Goal: Task Accomplishment & Management: Use online tool/utility

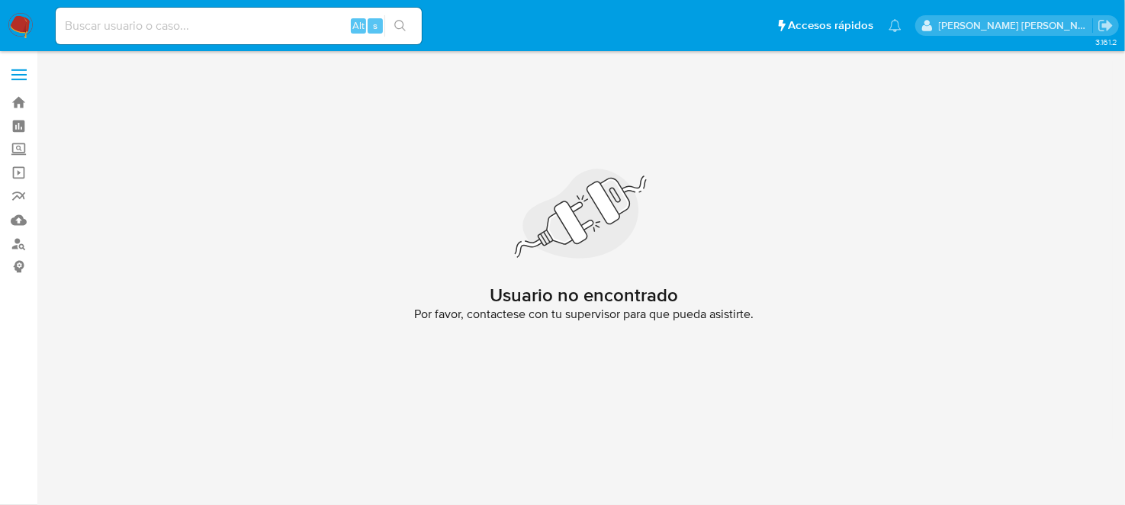
drag, startPoint x: 33, startPoint y: 14, endPoint x: 30, endPoint y: 24, distance: 11.1
click at [33, 14] on img at bounding box center [21, 26] width 26 height 26
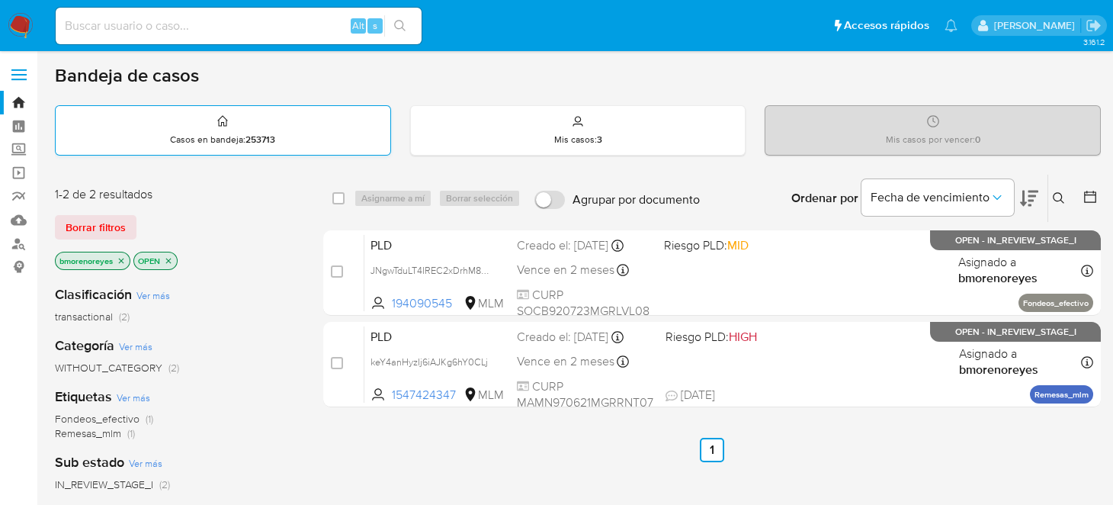
click at [339, 121] on div "Casos en bandeja : 253713" at bounding box center [223, 130] width 335 height 49
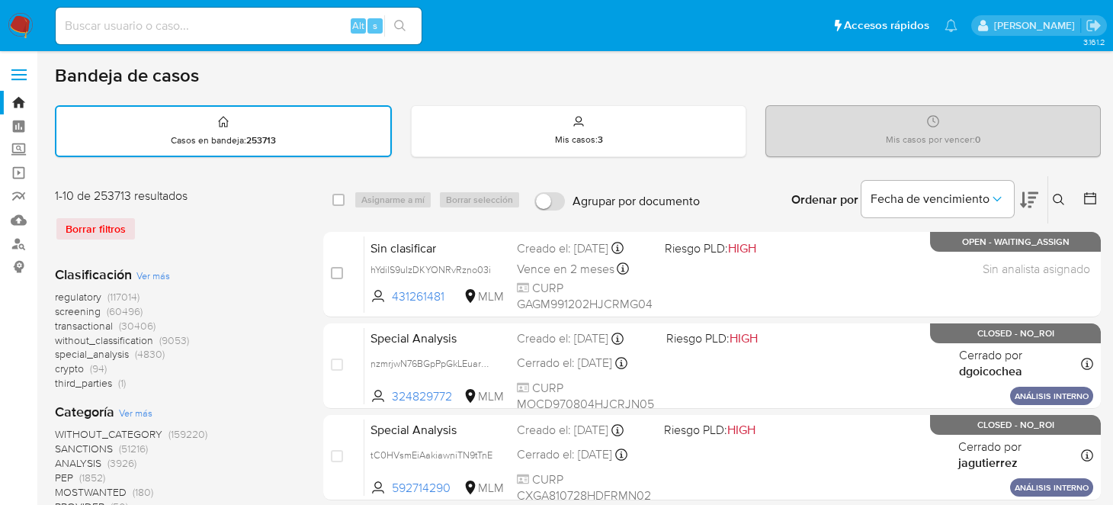
click at [1062, 201] on icon at bounding box center [1058, 199] width 11 height 11
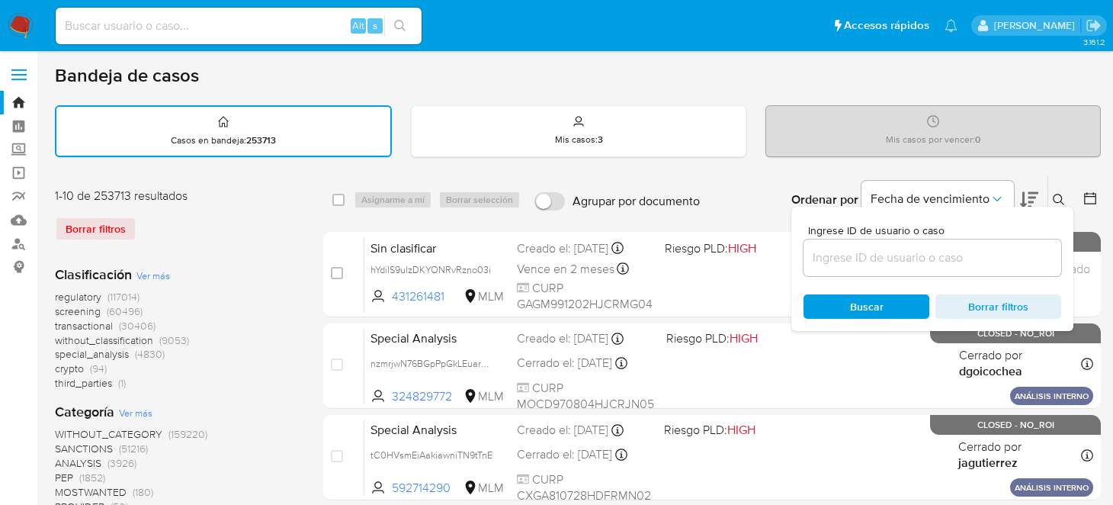
click at [868, 251] on input at bounding box center [933, 258] width 258 height 20
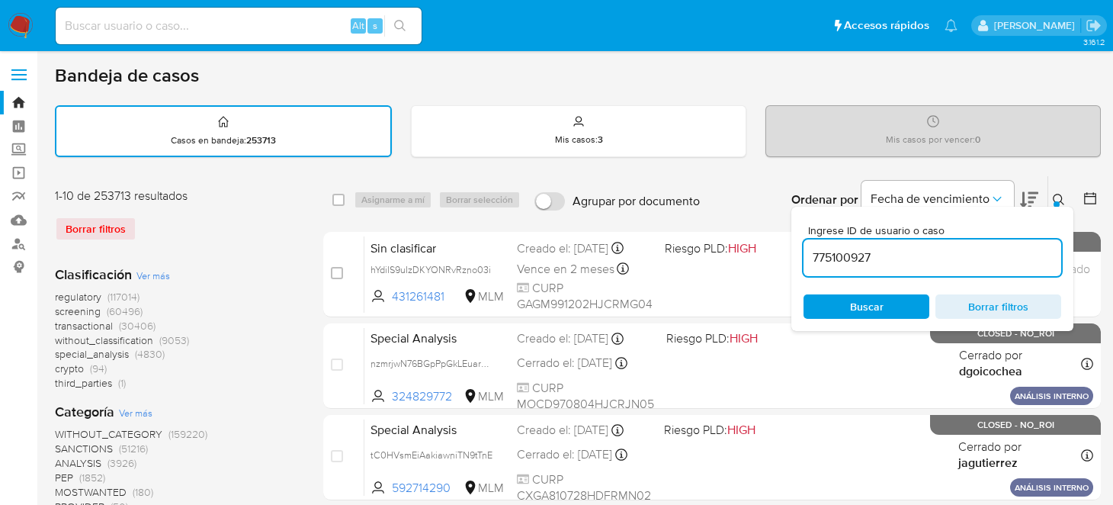
type input "775100927"
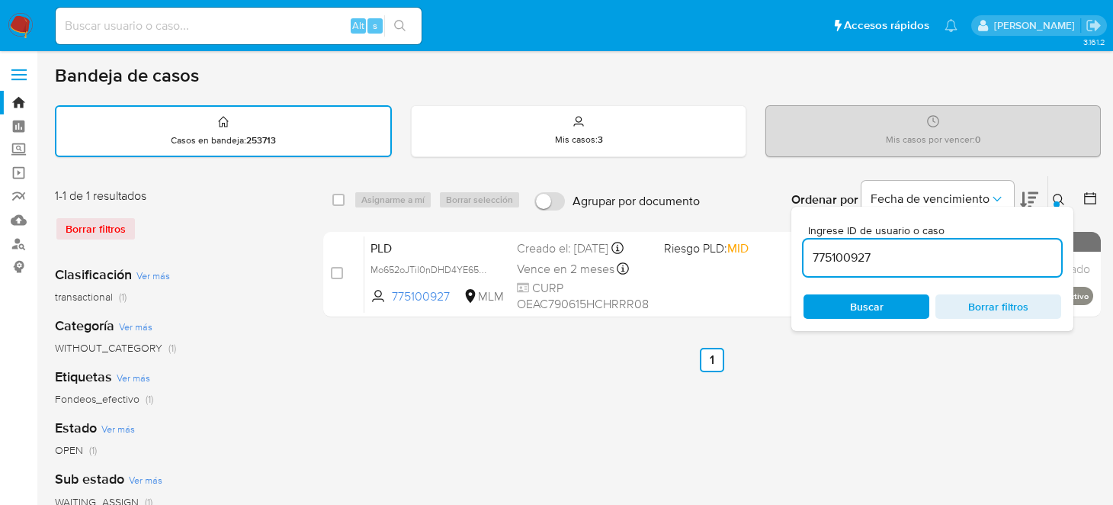
click at [528, 384] on div "select-all-cases-checkbox Asignarme a mí Borrar selección Agrupar por documento…" at bounding box center [712, 510] width 778 height 670
click at [1059, 196] on icon at bounding box center [1059, 200] width 12 height 12
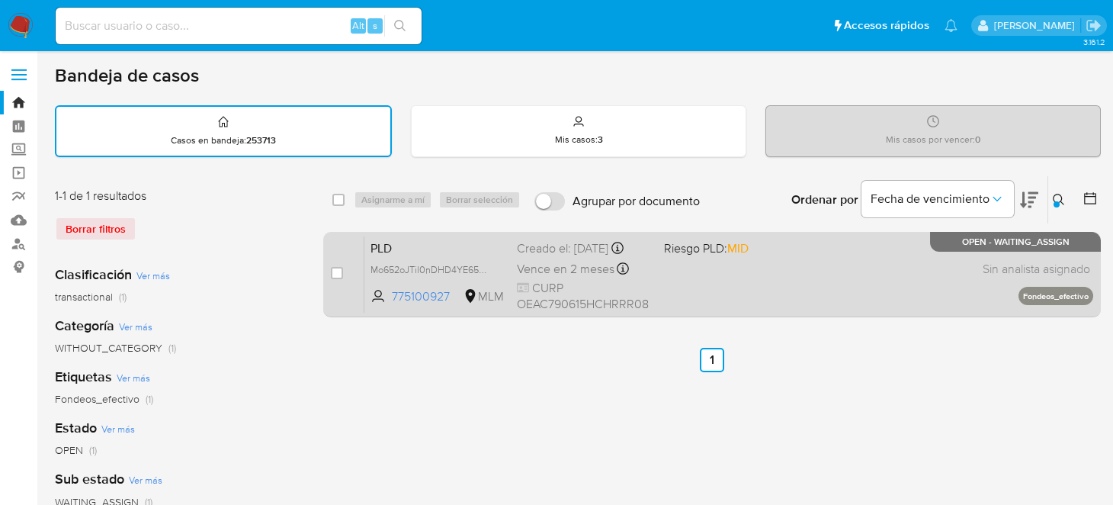
click at [438, 249] on span "PLD" at bounding box center [438, 247] width 134 height 20
click at [335, 273] on input "checkbox" at bounding box center [337, 273] width 12 height 12
checkbox input "true"
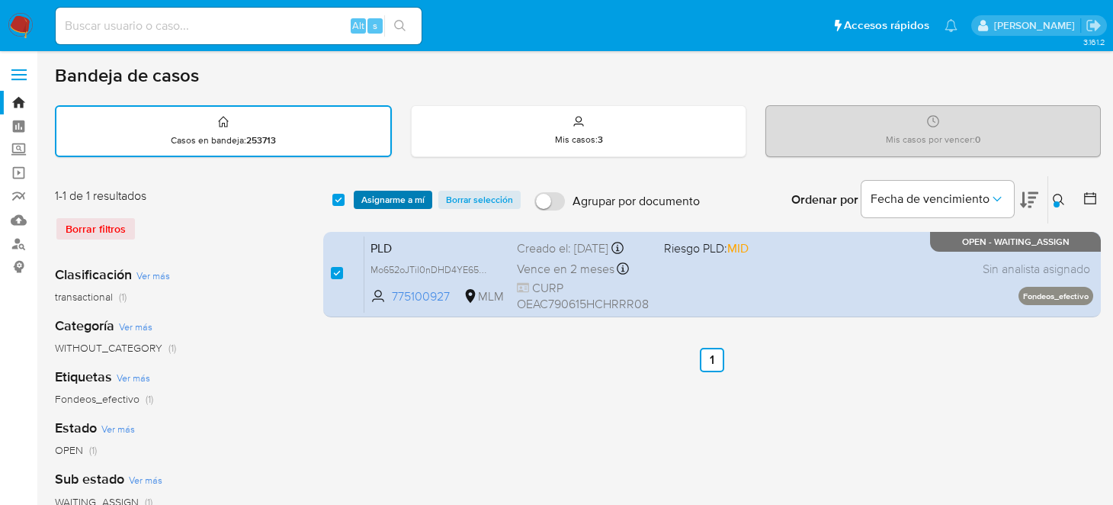
click at [414, 207] on span "Asignarme a mí" at bounding box center [392, 199] width 63 height 15
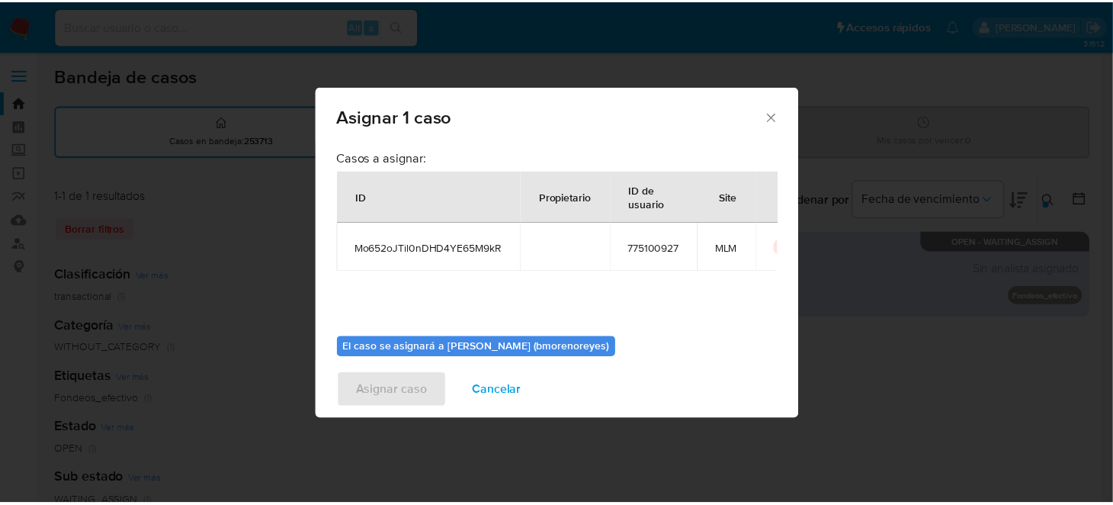
scroll to position [78, 0]
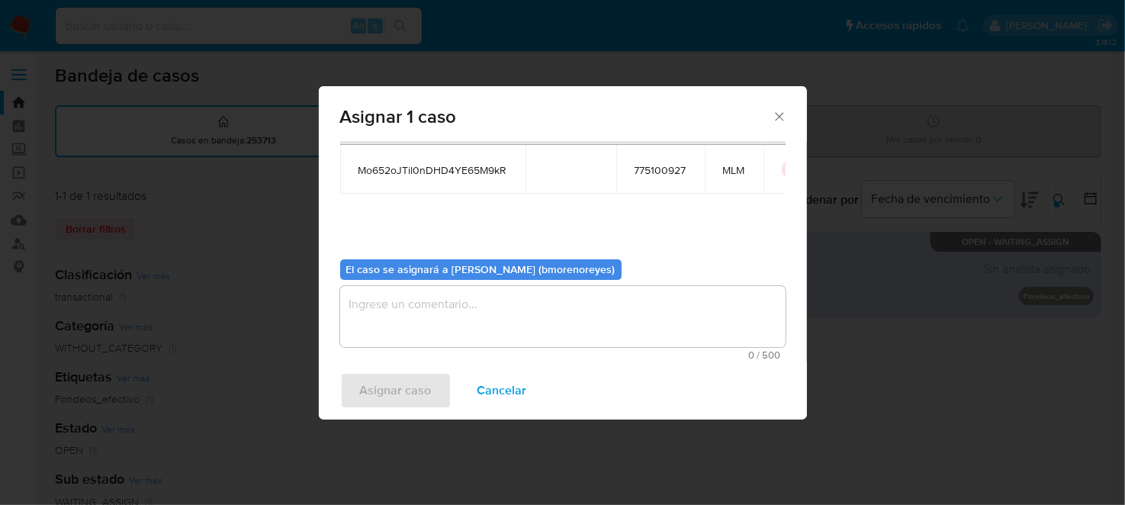
click at [474, 319] on textarea "assign-modal" at bounding box center [562, 316] width 445 height 61
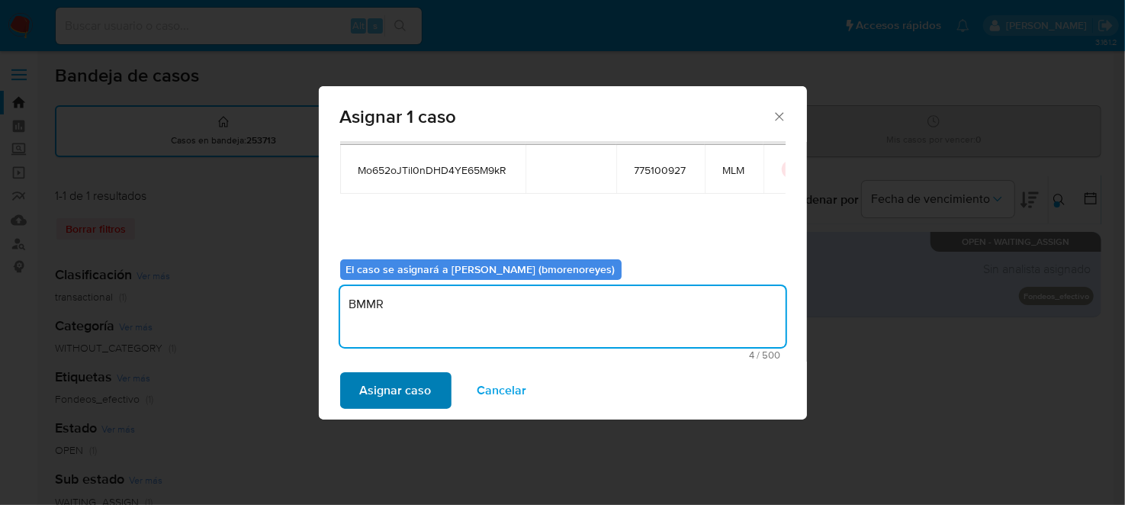
type textarea "BMMR"
click at [406, 391] on span "Asignar caso" at bounding box center [396, 391] width 72 height 34
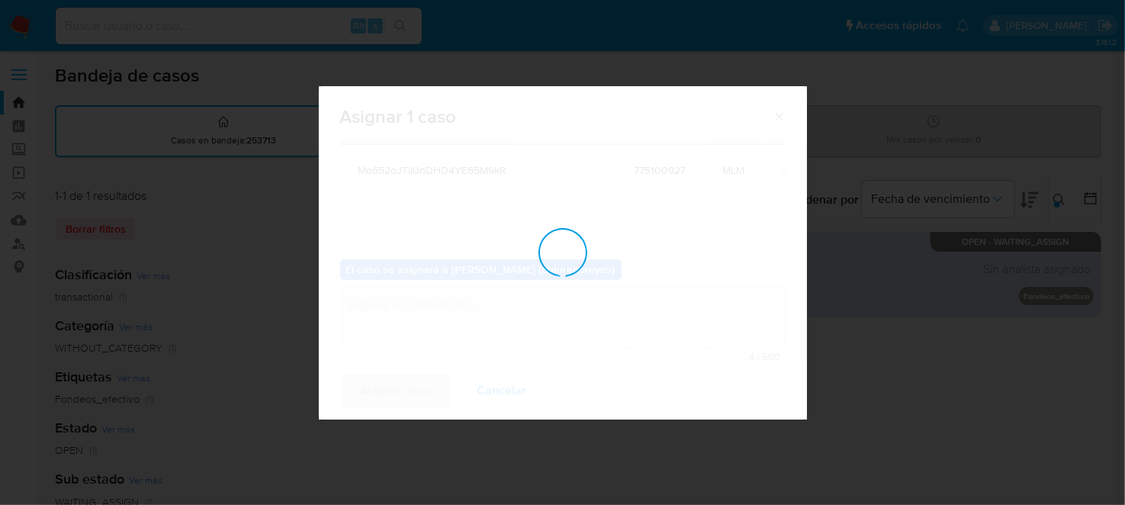
checkbox input "false"
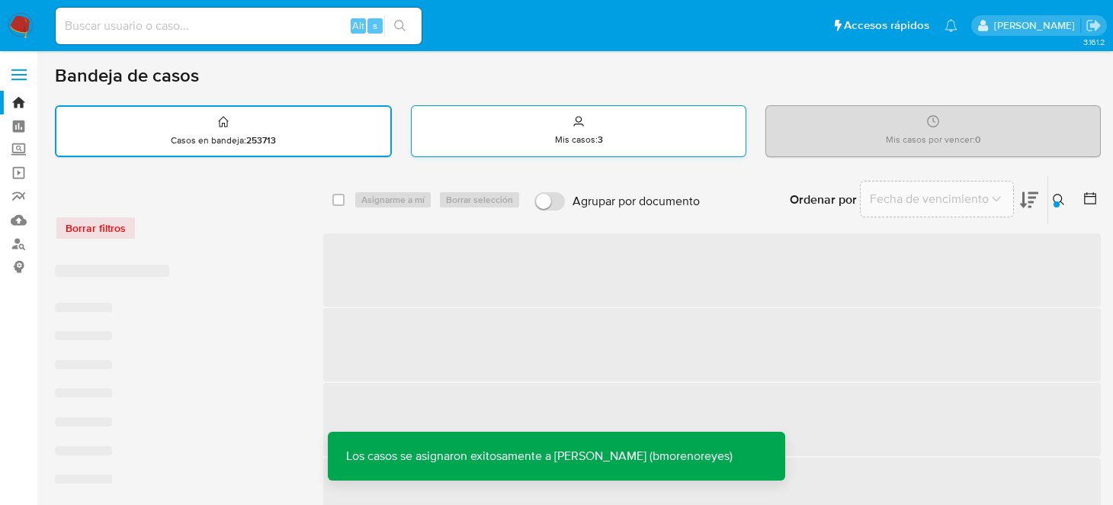
click at [621, 140] on div "Mis casos : 3" at bounding box center [579, 130] width 334 height 49
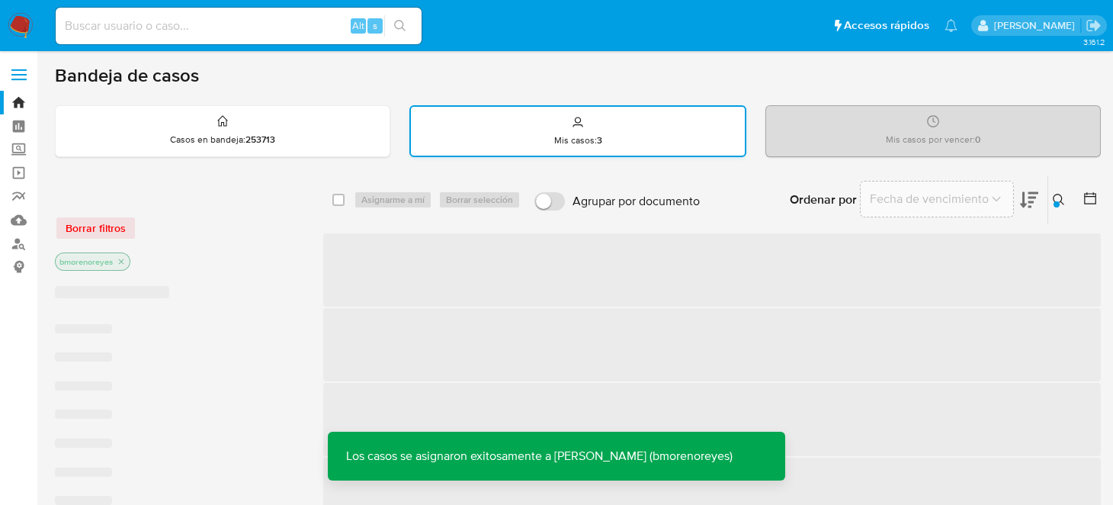
click at [586, 134] on p "Mis casos : 3" at bounding box center [578, 140] width 48 height 12
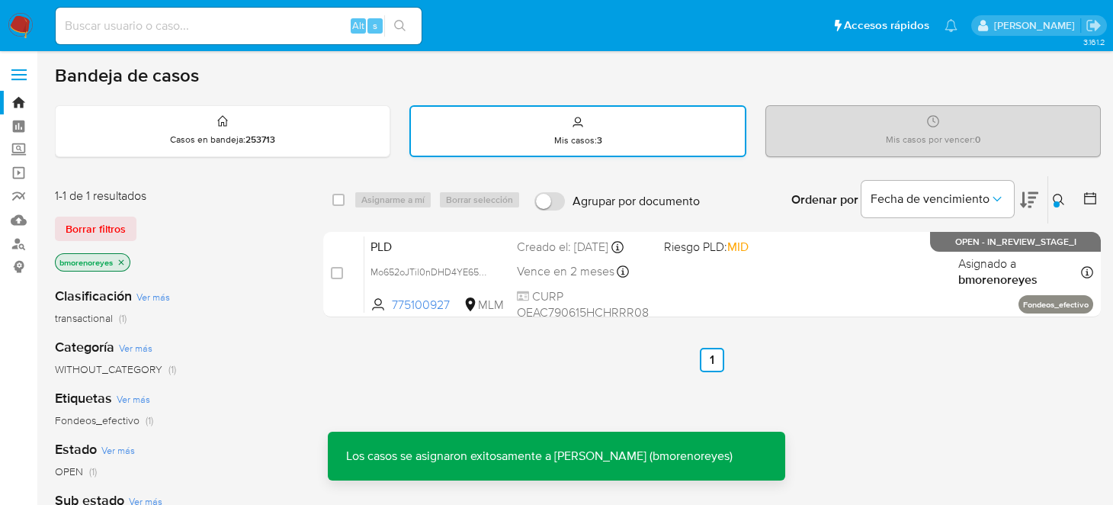
click at [550, 139] on div "Mis casos : 3" at bounding box center [578, 131] width 334 height 49
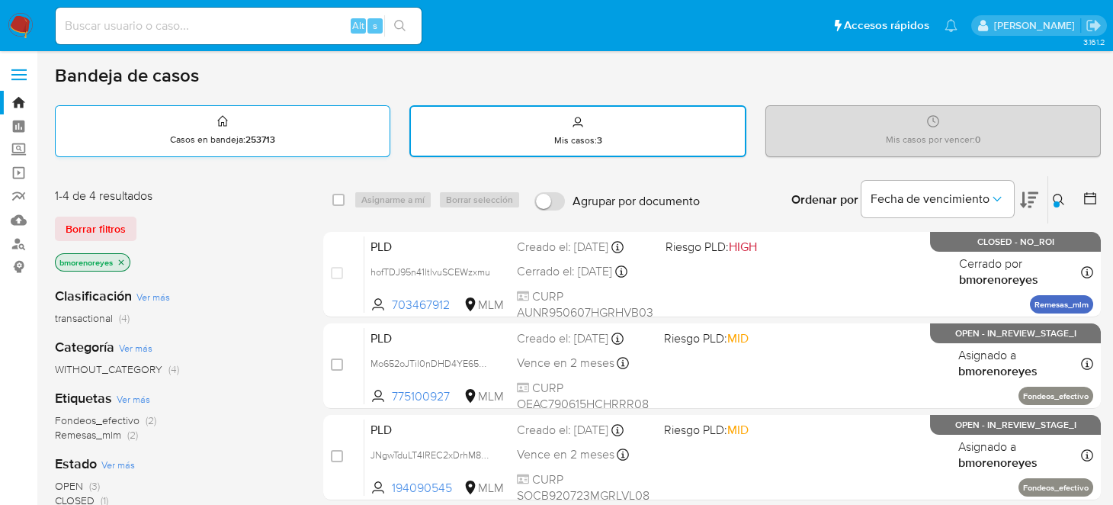
scroll to position [0, 0]
click at [262, 135] on strong "253713" at bounding box center [261, 140] width 30 height 14
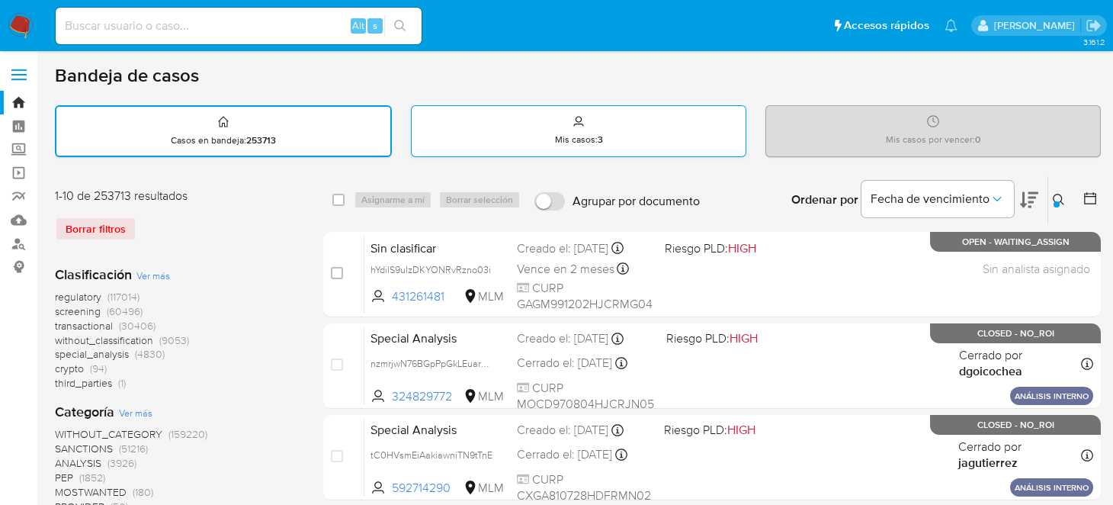
click at [484, 129] on div "Mis casos : 3" at bounding box center [579, 130] width 334 height 49
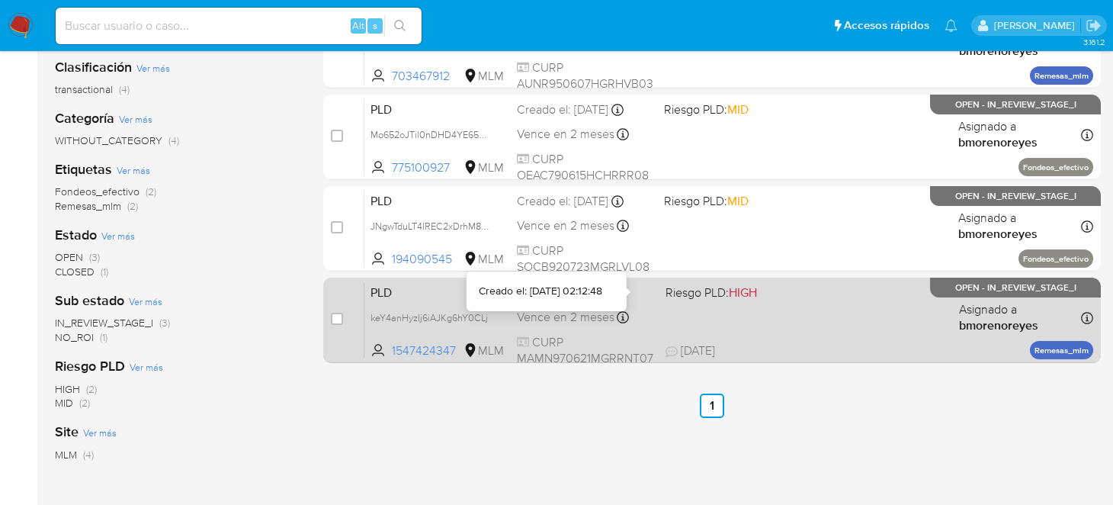
scroll to position [152, 0]
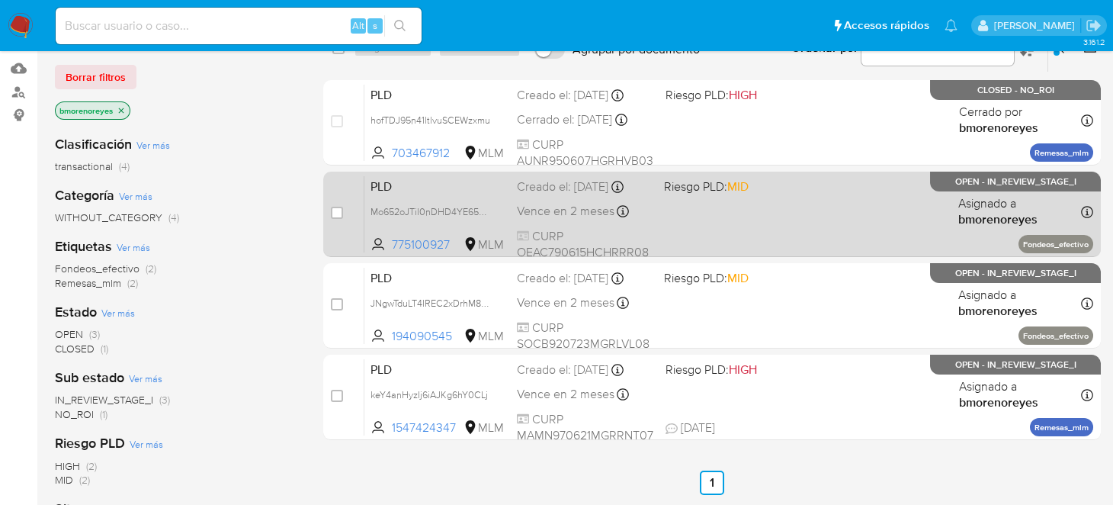
click at [424, 184] on span "PLD" at bounding box center [438, 185] width 134 height 20
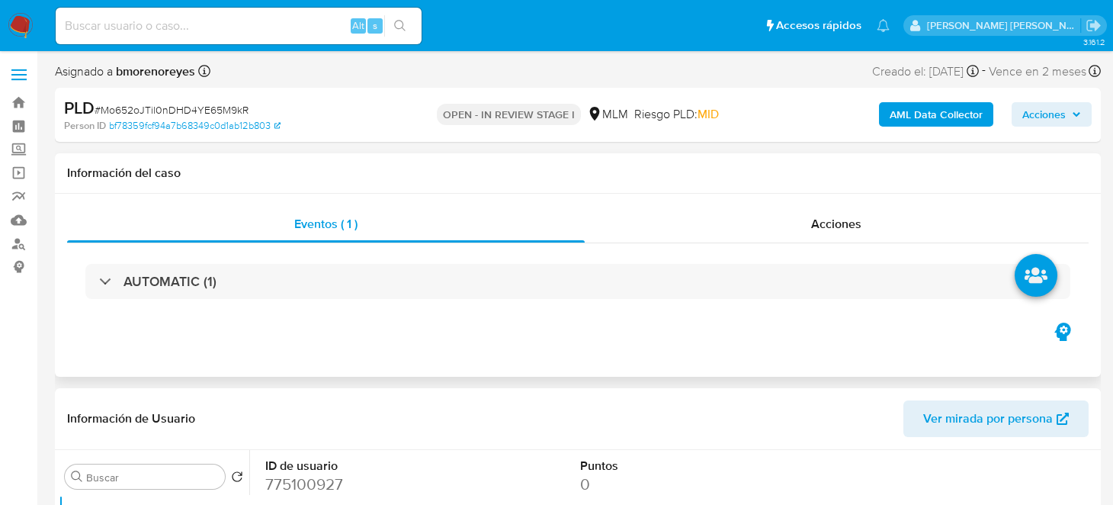
select select "10"
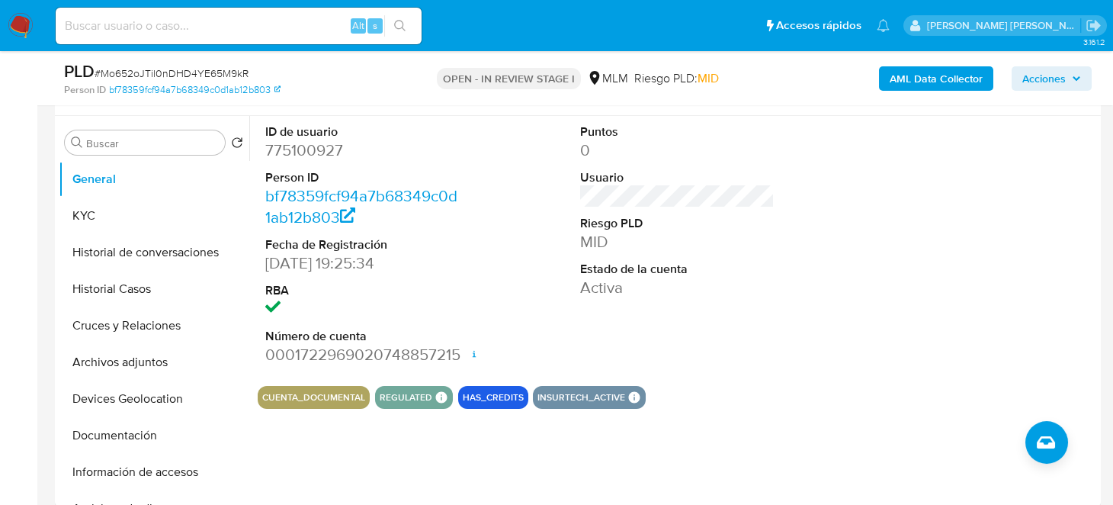
scroll to position [305, 0]
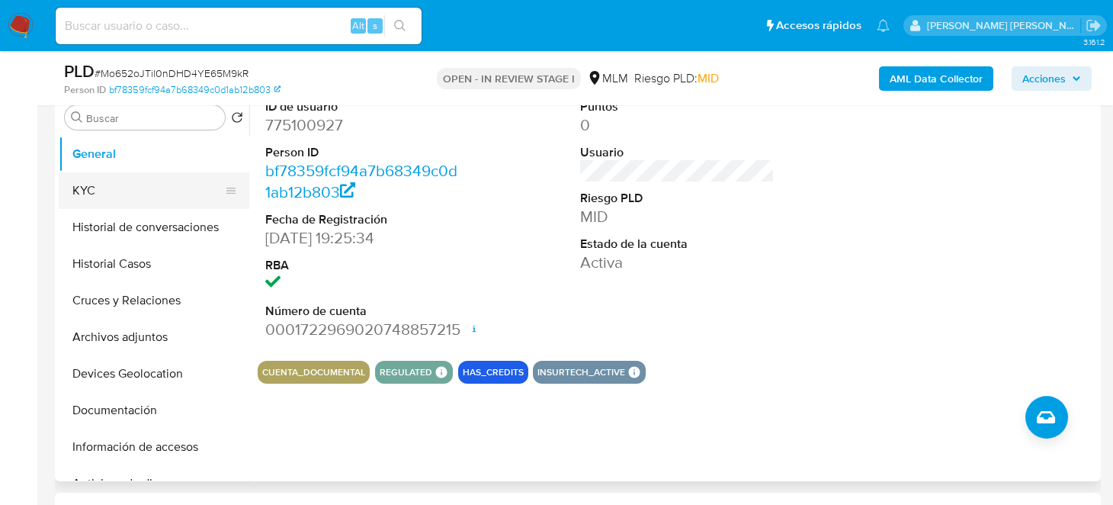
click at [70, 185] on button "KYC" at bounding box center [148, 190] width 178 height 37
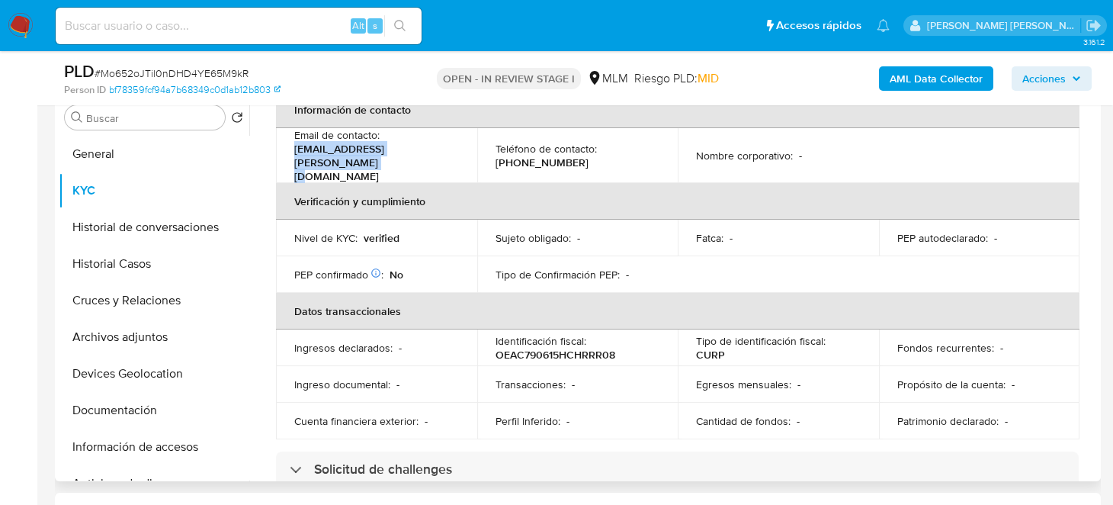
drag, startPoint x: 365, startPoint y: 157, endPoint x: 451, endPoint y: 152, distance: 86.3
click at [451, 152] on div "Email de contacto : charly.ortega.arm.79@gmail.com" at bounding box center [376, 155] width 165 height 55
drag, startPoint x: 487, startPoint y: 146, endPoint x: 575, endPoint y: 146, distance: 88.5
click at [575, 146] on td "Teléfono de contacto : (614) 5234047" at bounding box center [577, 155] width 201 height 55
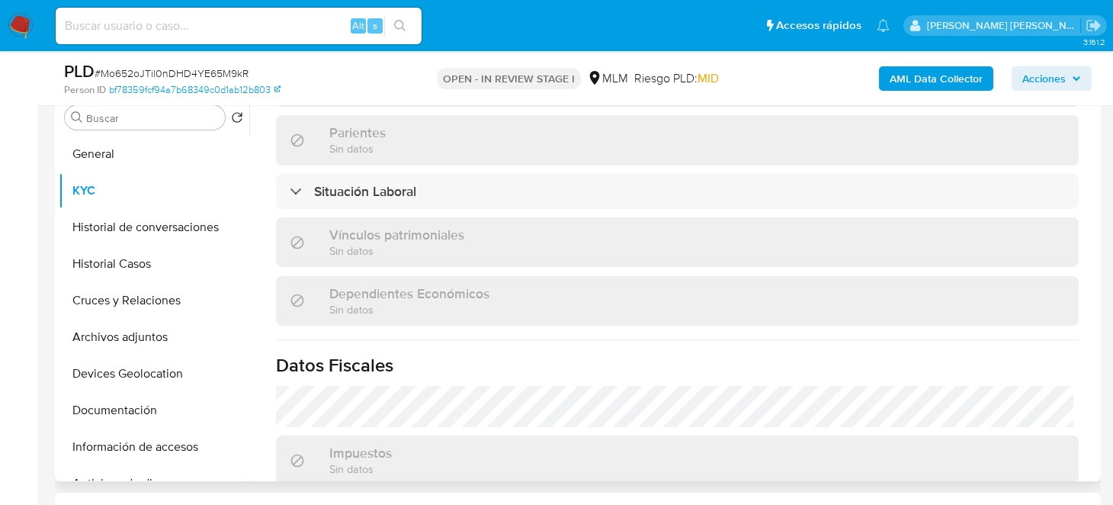
scroll to position [686, 0]
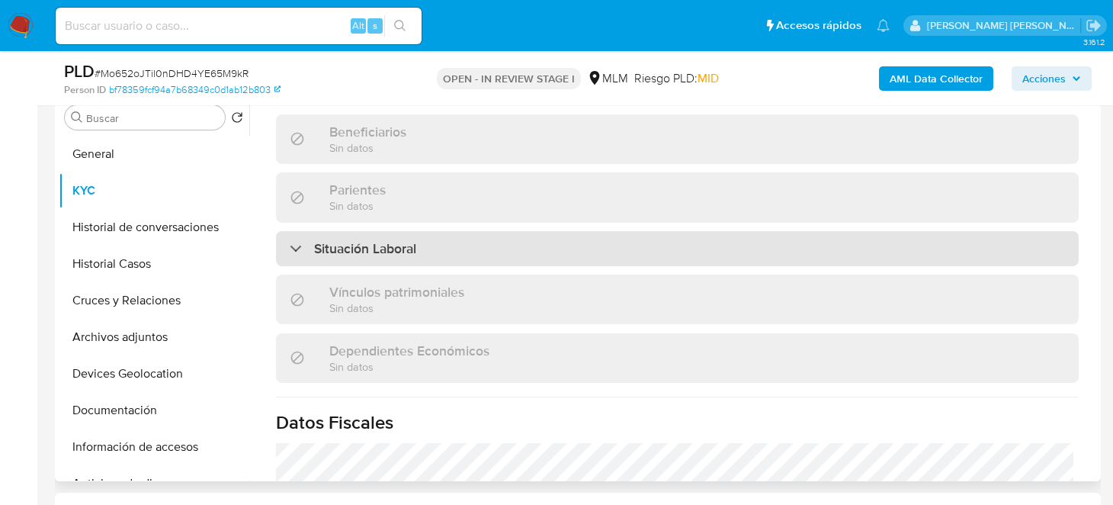
click at [426, 241] on div "Situación Laboral" at bounding box center [677, 248] width 803 height 35
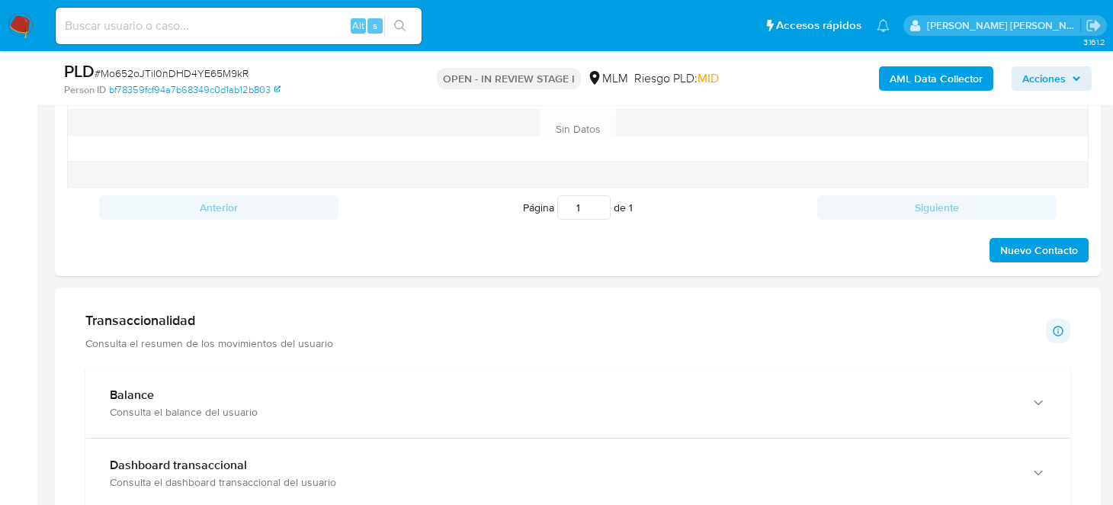
scroll to position [915, 0]
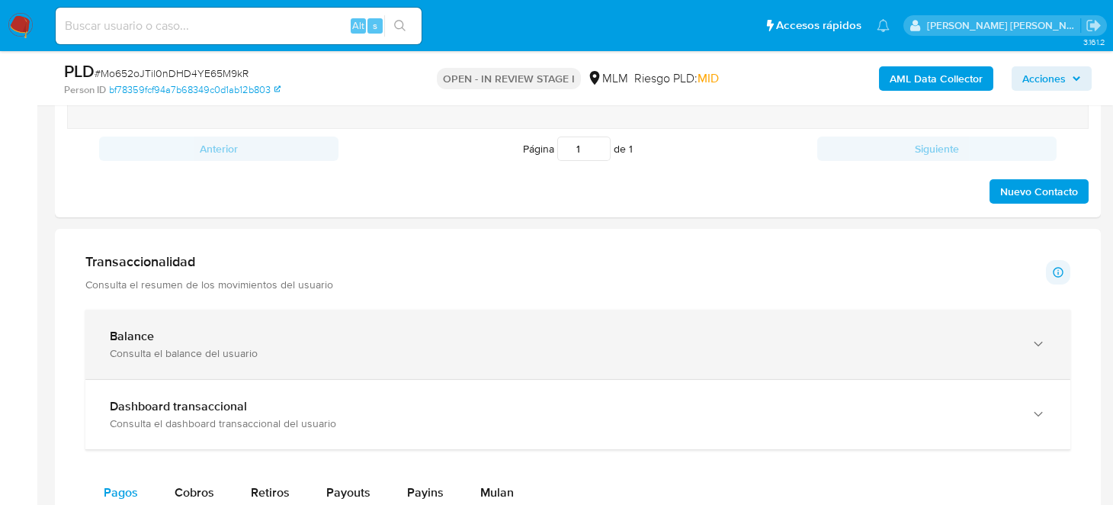
click at [212, 347] on div "Consulta el balance del usuario" at bounding box center [563, 353] width 906 height 14
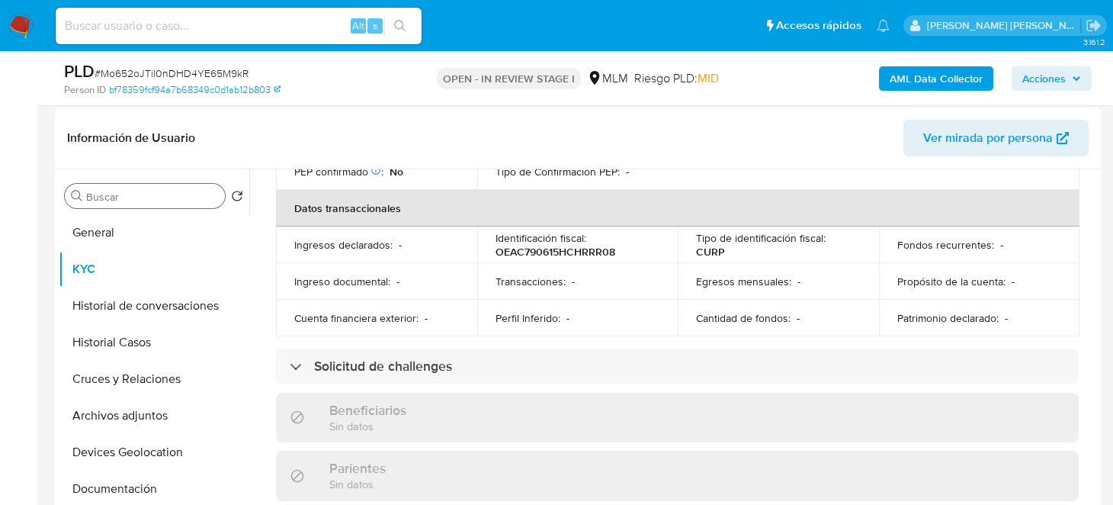
scroll to position [229, 0]
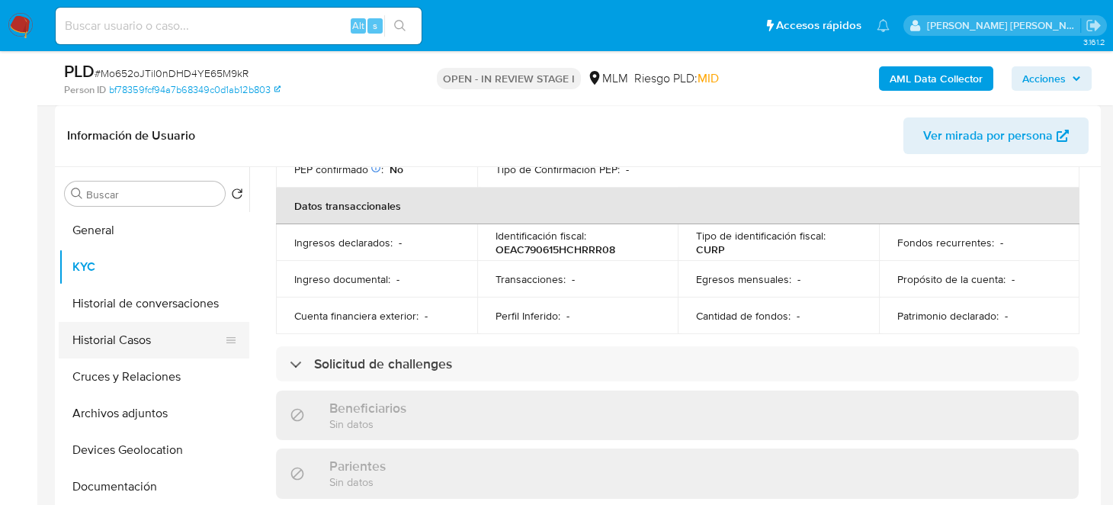
click at [126, 340] on button "Historial Casos" at bounding box center [148, 340] width 178 height 37
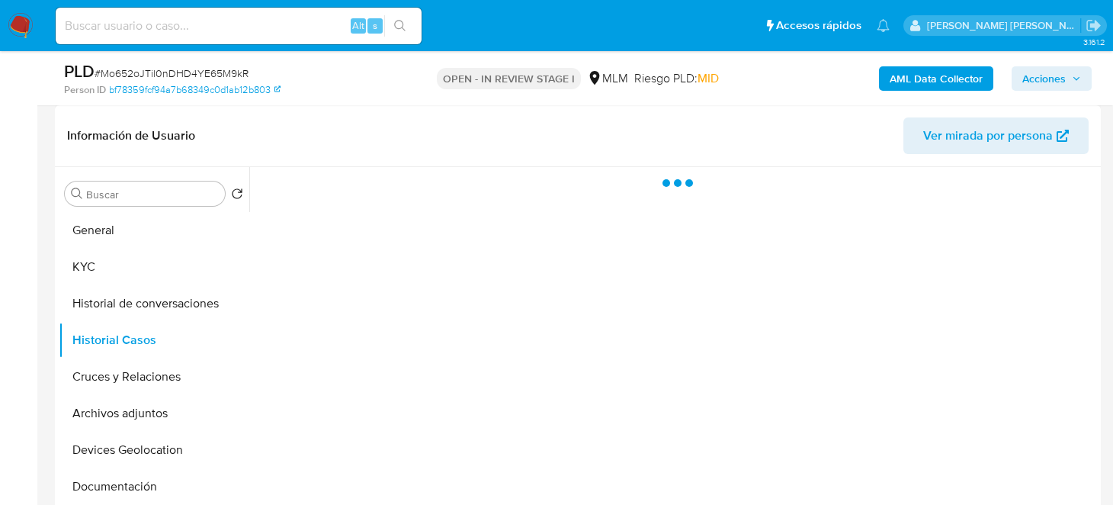
scroll to position [0, 0]
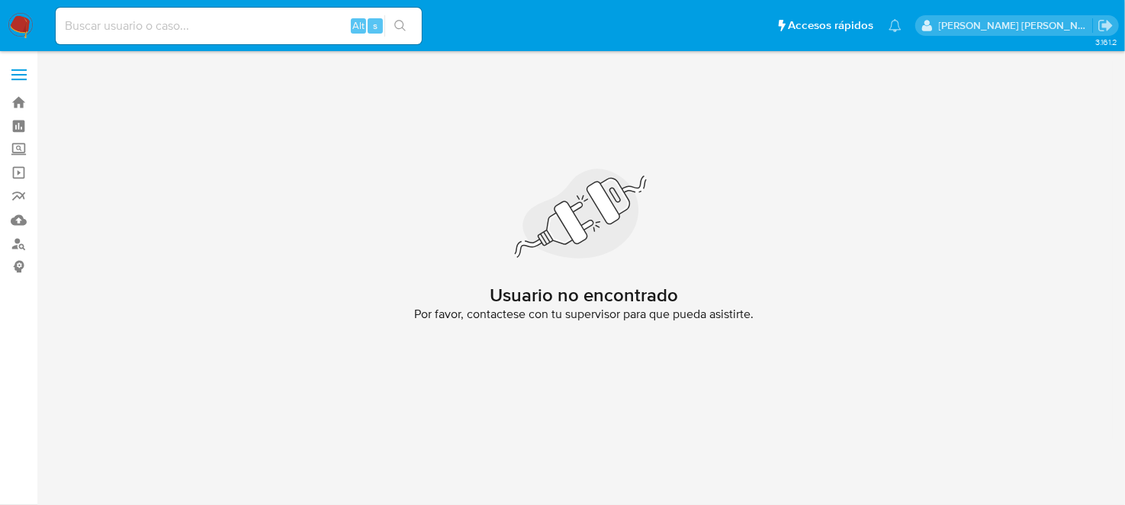
drag, startPoint x: 10, startPoint y: 25, endPoint x: 93, endPoint y: 83, distance: 101.3
click at [10, 25] on img at bounding box center [21, 26] width 26 height 26
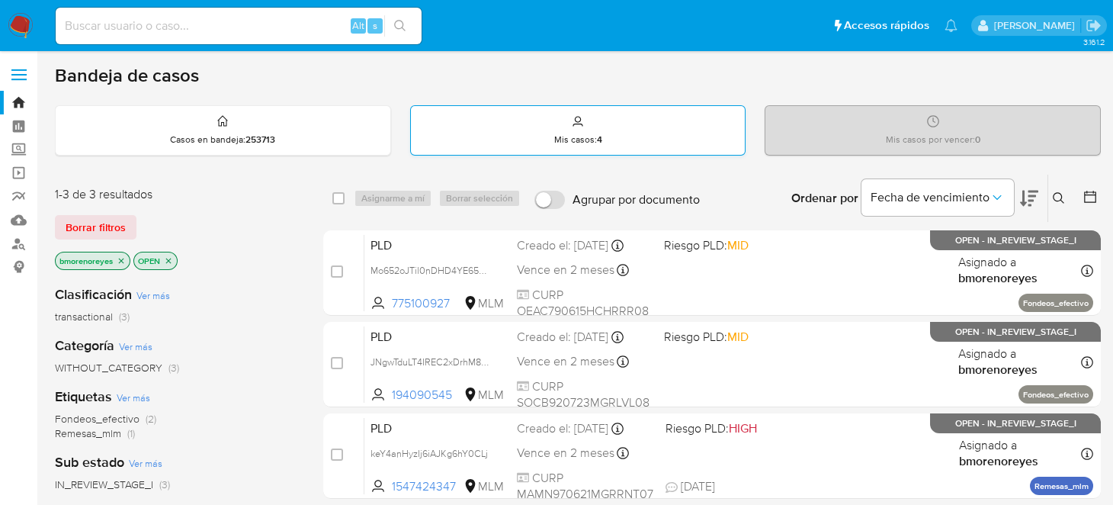
click at [525, 140] on div "Mis casos : 4" at bounding box center [578, 130] width 335 height 49
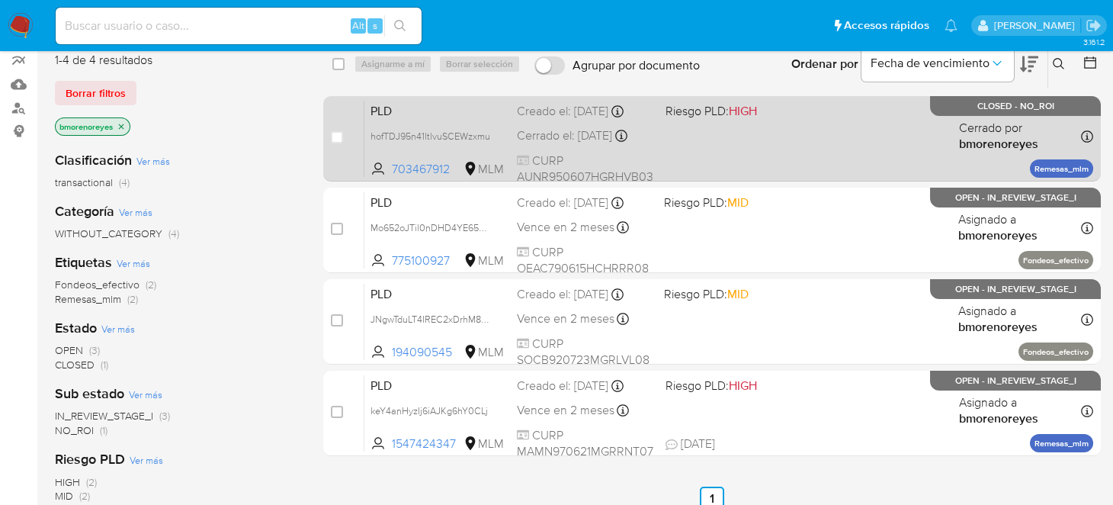
scroll to position [152, 0]
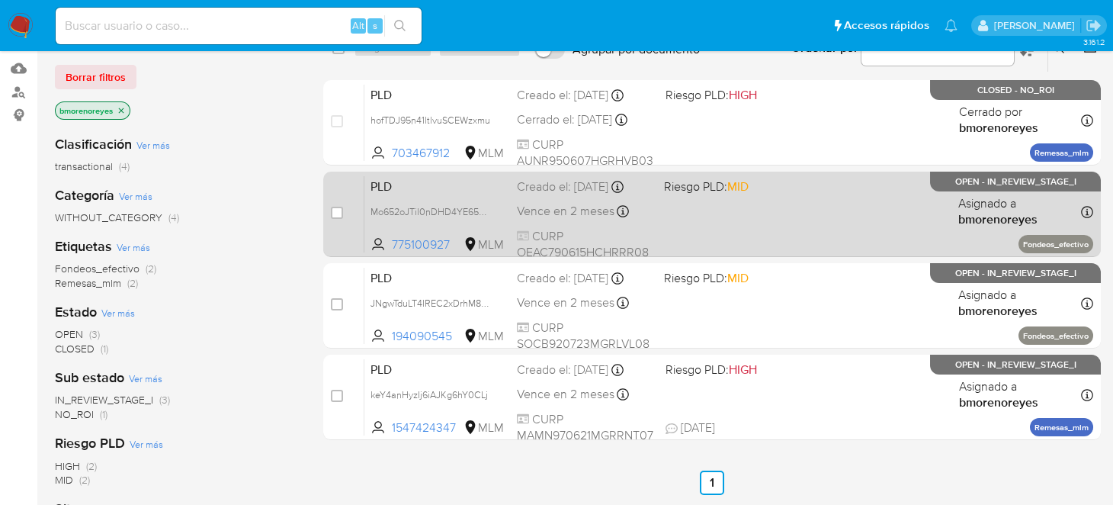
click at [715, 217] on div "PLD Mo652oJTil0nDHD4YE65M9kR 775100927 MLM Riesgo PLD: MID Creado el: 12/09/202…" at bounding box center [729, 213] width 729 height 77
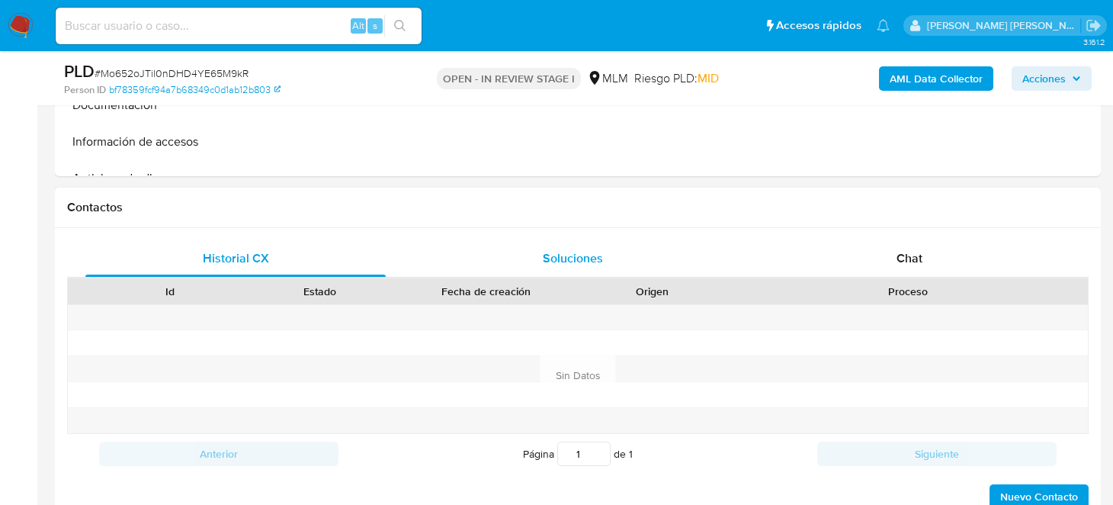
select select "10"
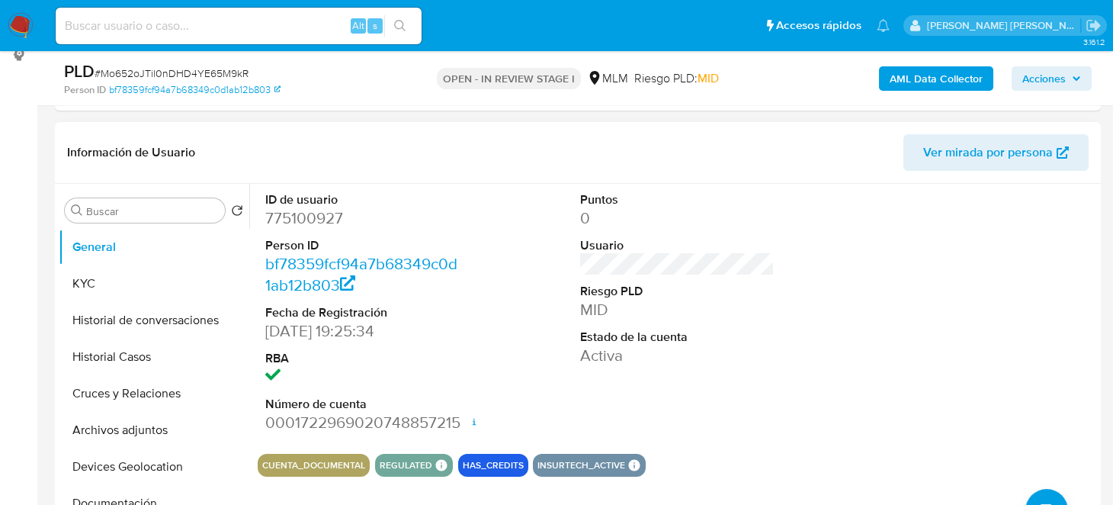
scroll to position [229, 0]
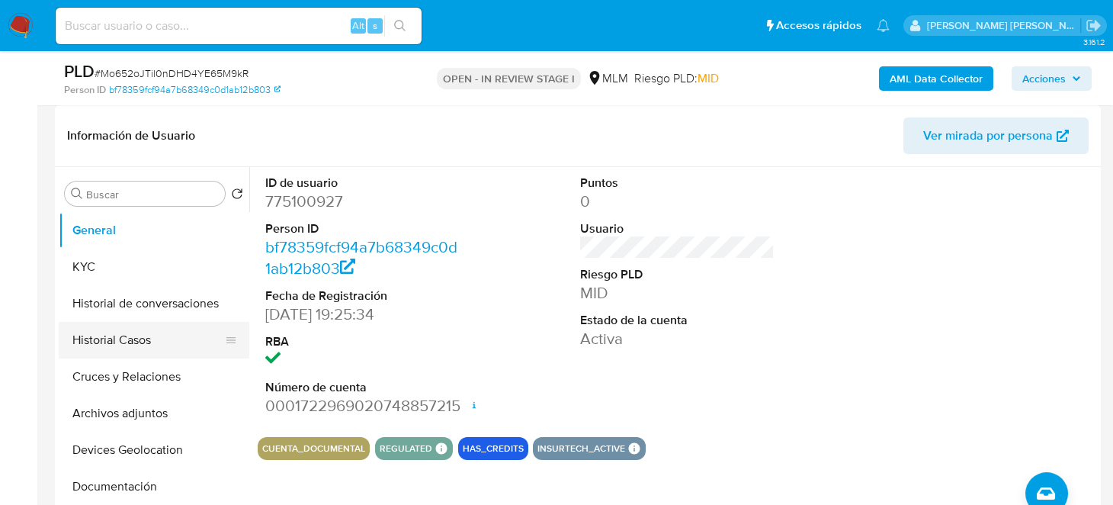
click at [127, 339] on button "Historial Casos" at bounding box center [148, 340] width 178 height 37
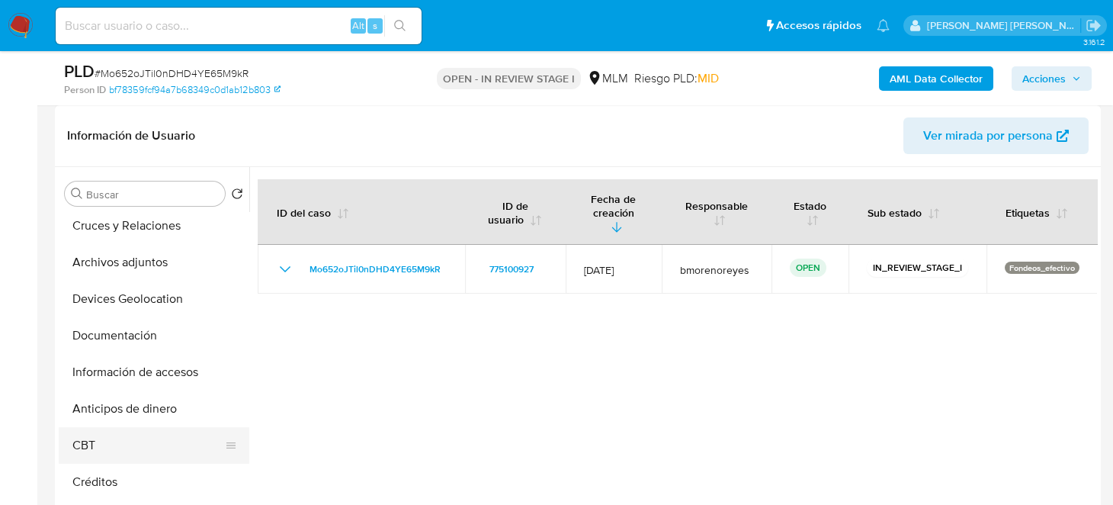
scroll to position [152, 0]
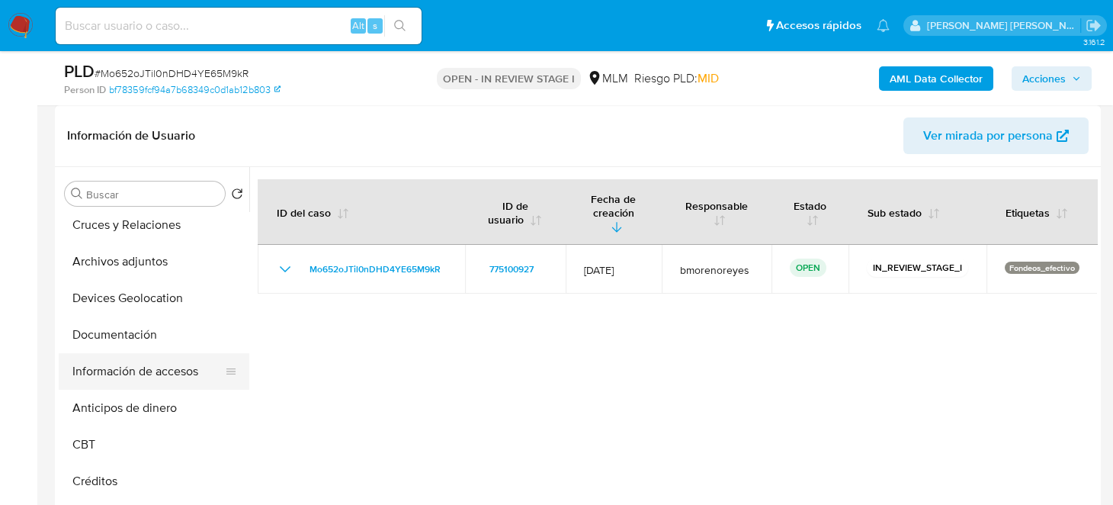
click at [127, 377] on button "Información de accesos" at bounding box center [148, 371] width 178 height 37
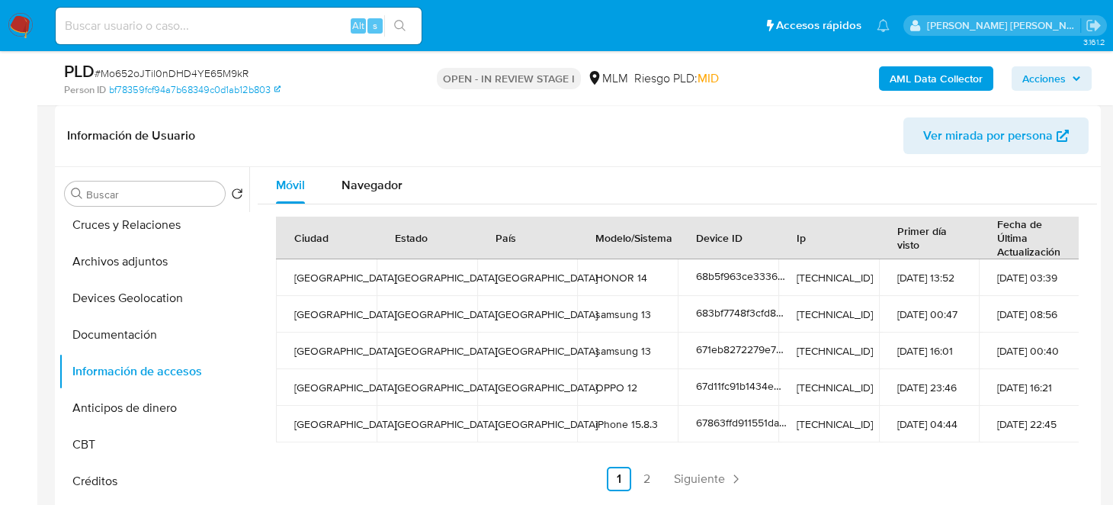
scroll to position [305, 0]
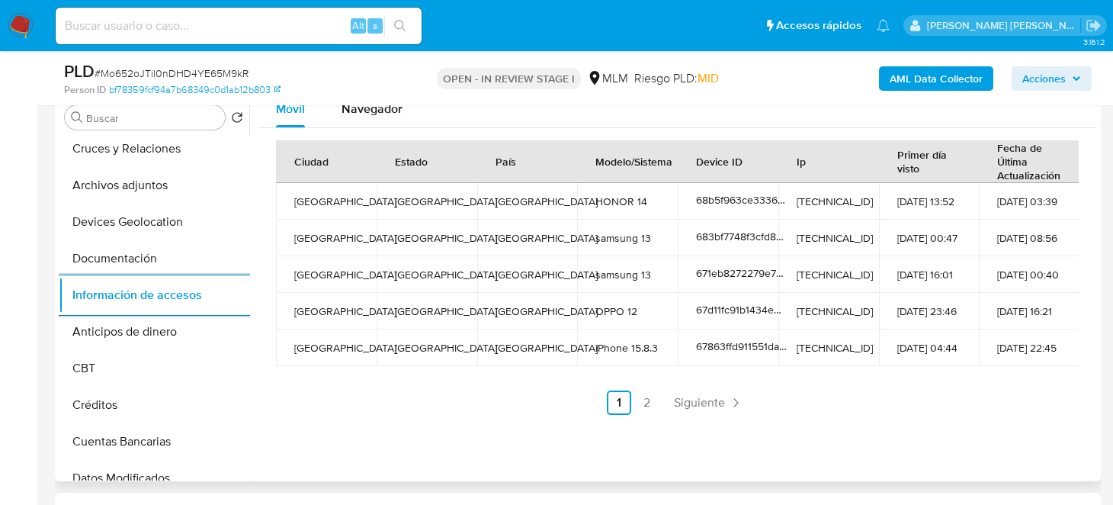
click at [429, 422] on div "Ciudad Estado País Modelo/Sistema Device ID Ip Primer día visto Fecha de Última…" at bounding box center [678, 277] width 840 height 299
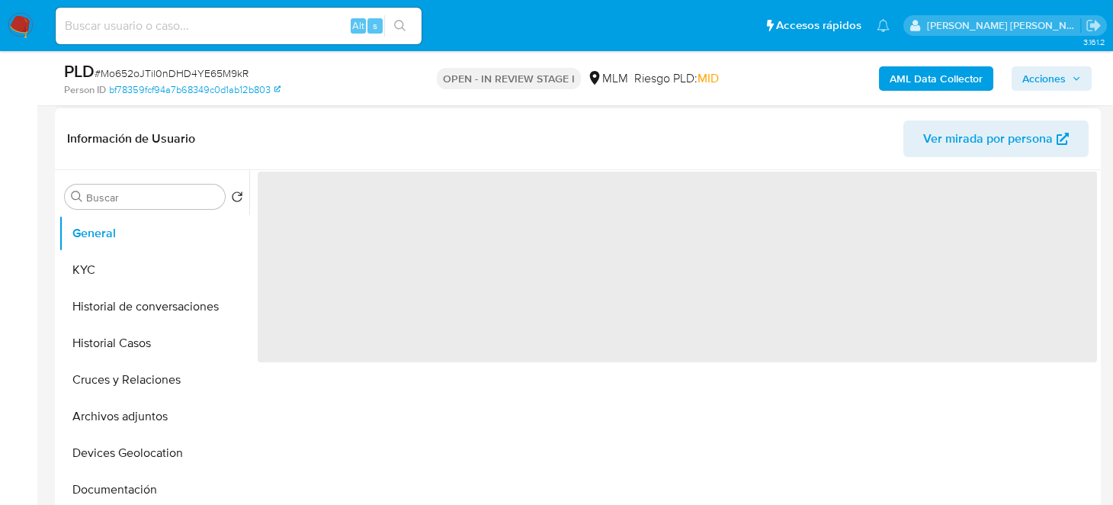
select select "10"
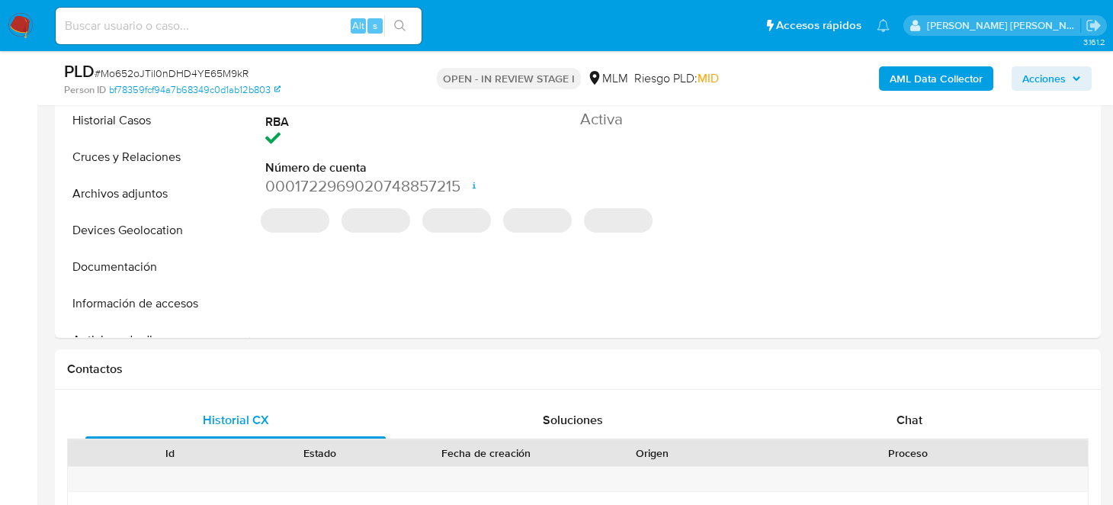
scroll to position [457, 0]
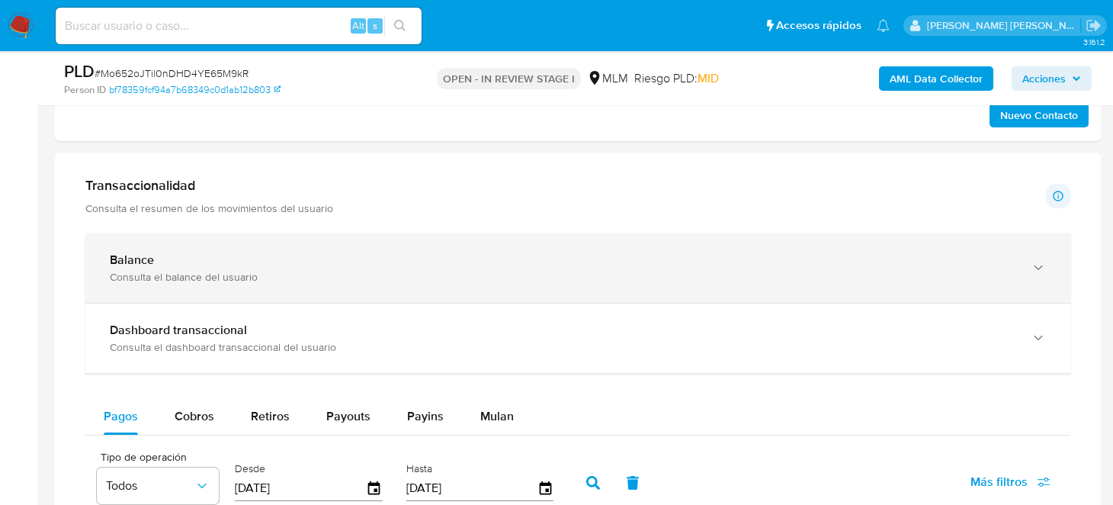
click at [192, 270] on div "Consulta el balance del usuario" at bounding box center [563, 277] width 906 height 14
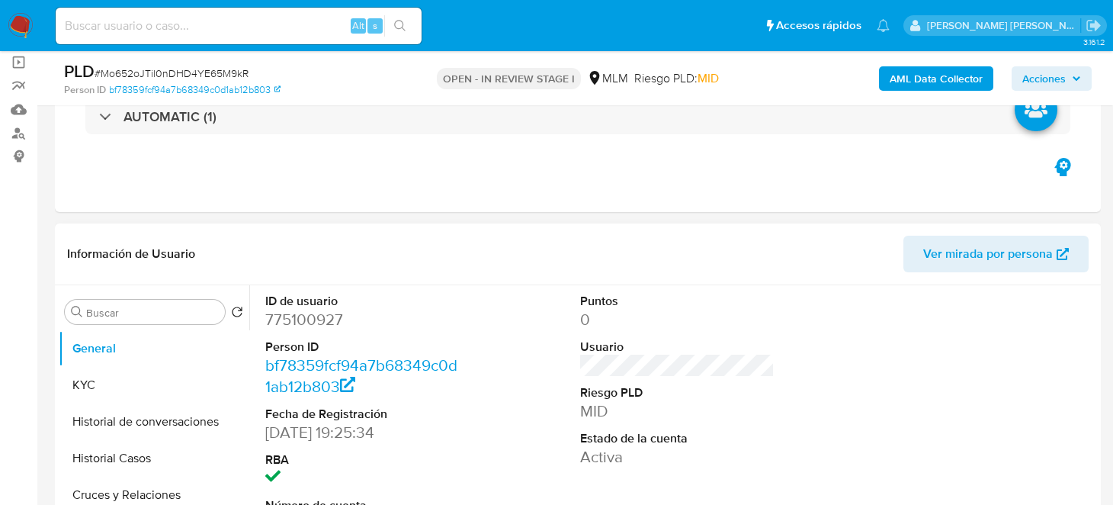
scroll to position [305, 0]
